Goal: Navigation & Orientation: Go to known website

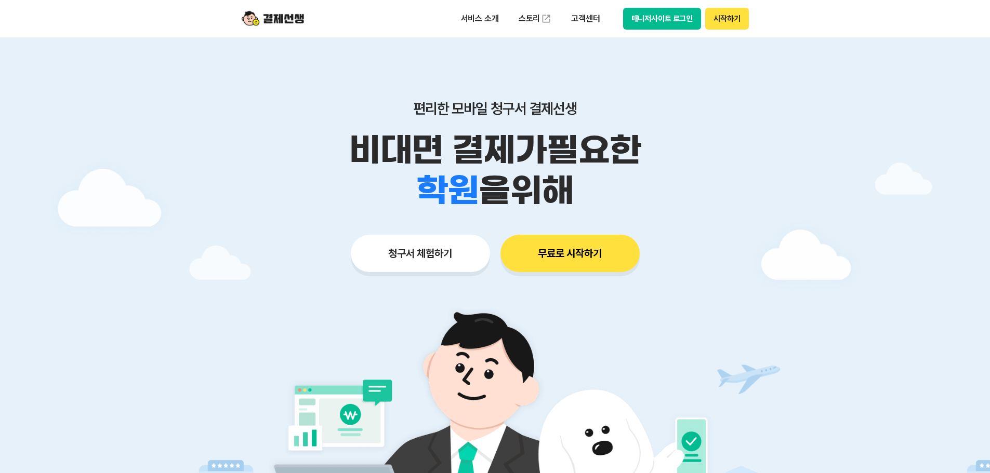
click at [653, 28] on button "매니저사이트 로그인" at bounding box center [662, 19] width 78 height 22
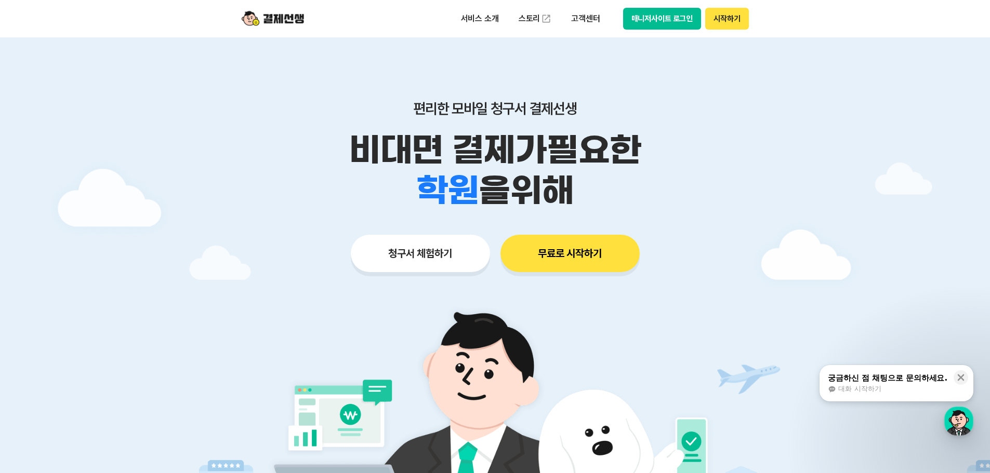
click at [623, 15] on div "서비스 소개 스토리 고객센터 매니저사이트 로그인 시작하기" at bounding box center [601, 19] width 295 height 22
click at [651, 22] on button "매니저사이트 로그인" at bounding box center [662, 19] width 78 height 22
